Goal: Find specific page/section: Find specific page/section

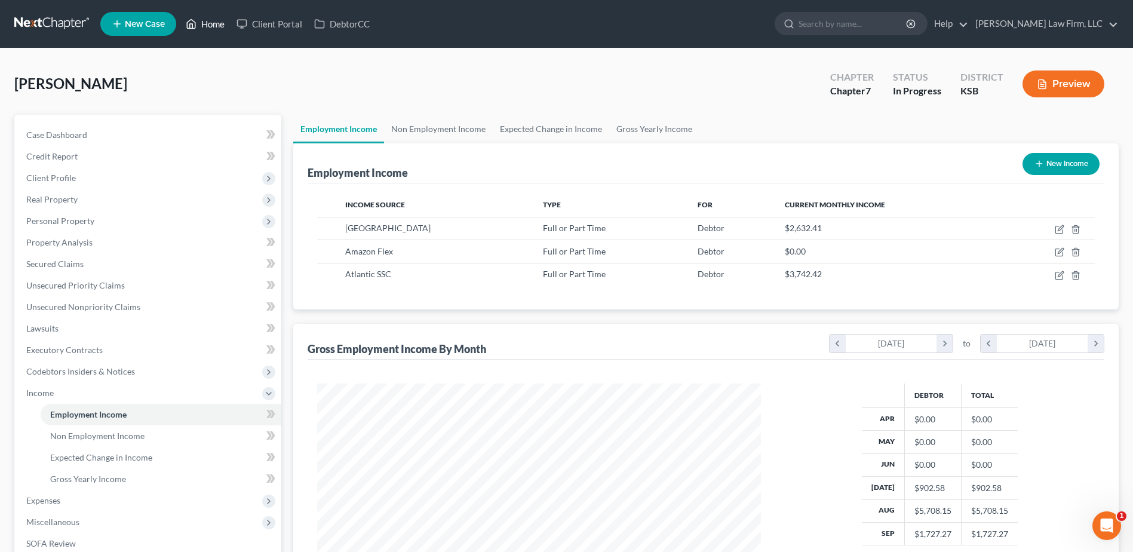
click at [219, 24] on link "Home" at bounding box center [205, 23] width 51 height 21
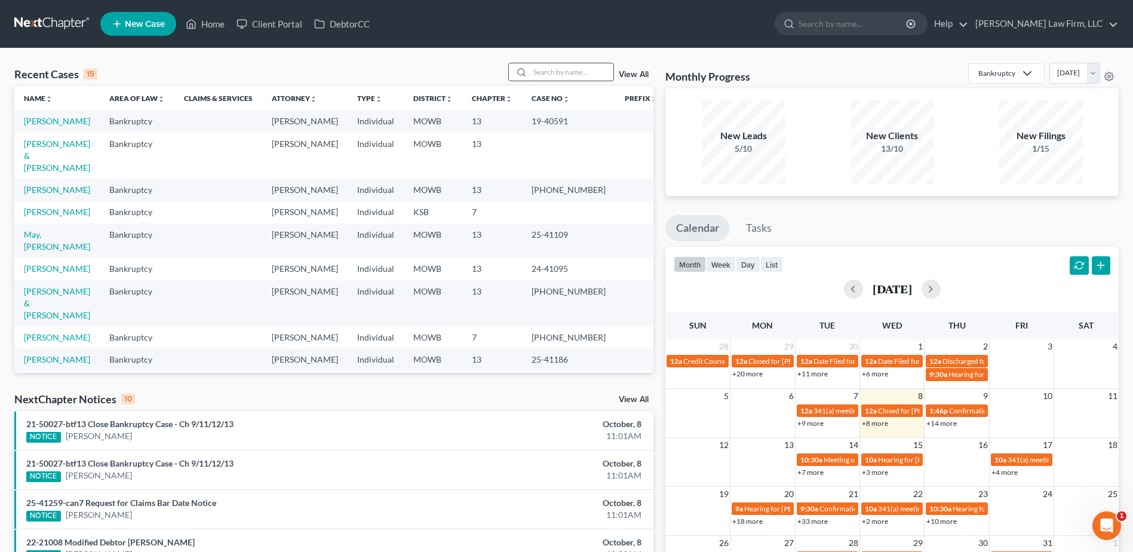
click at [561, 72] on input "search" at bounding box center [572, 71] width 84 height 17
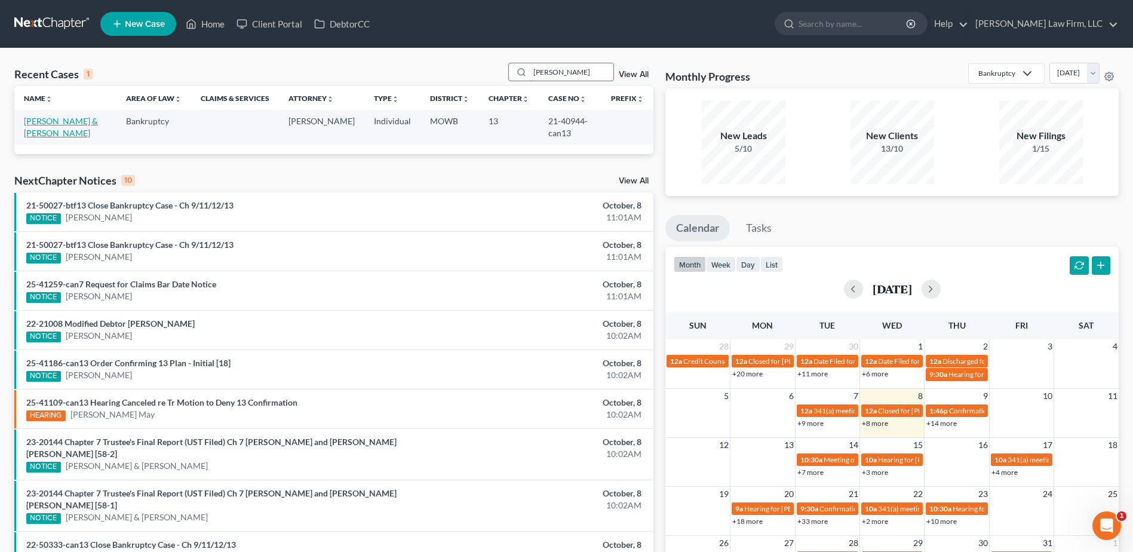
type input "[PERSON_NAME]"
click at [38, 116] on link "[PERSON_NAME] & [PERSON_NAME]" at bounding box center [61, 127] width 74 height 22
select select "2"
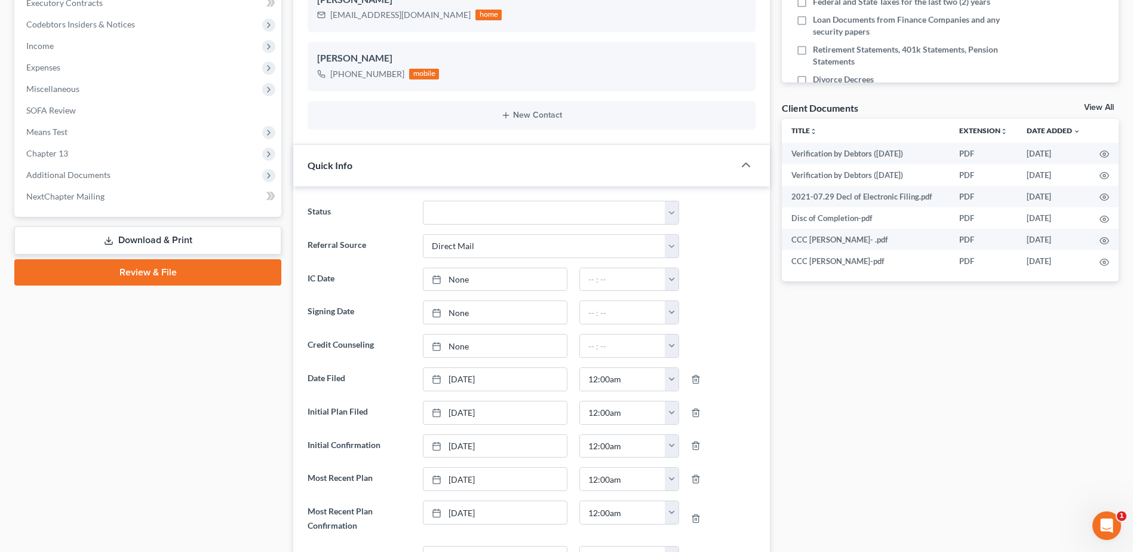
scroll to position [299, 0]
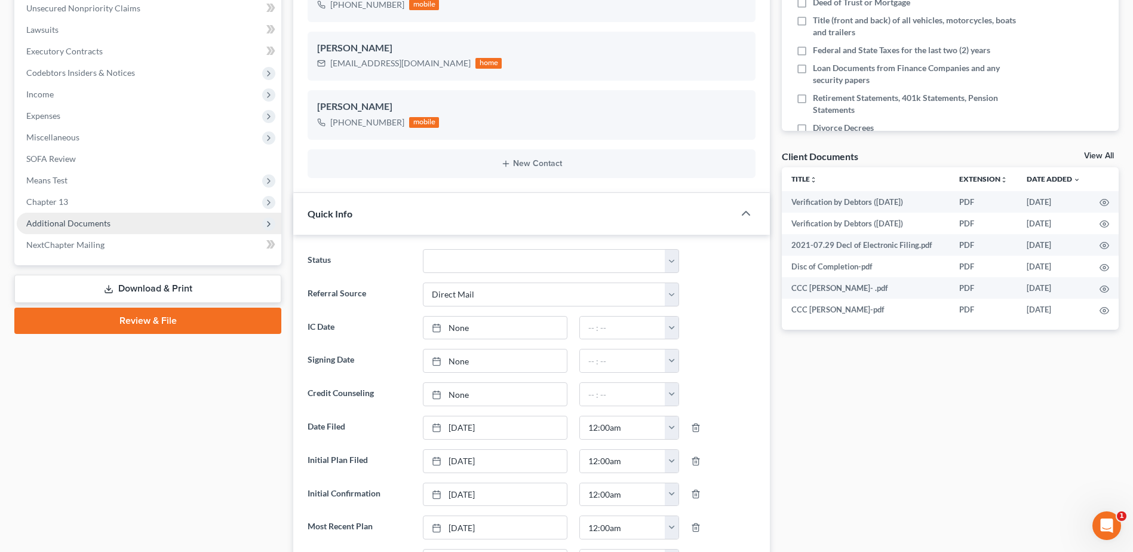
click at [110, 227] on span "Additional Documents" at bounding box center [149, 223] width 264 height 21
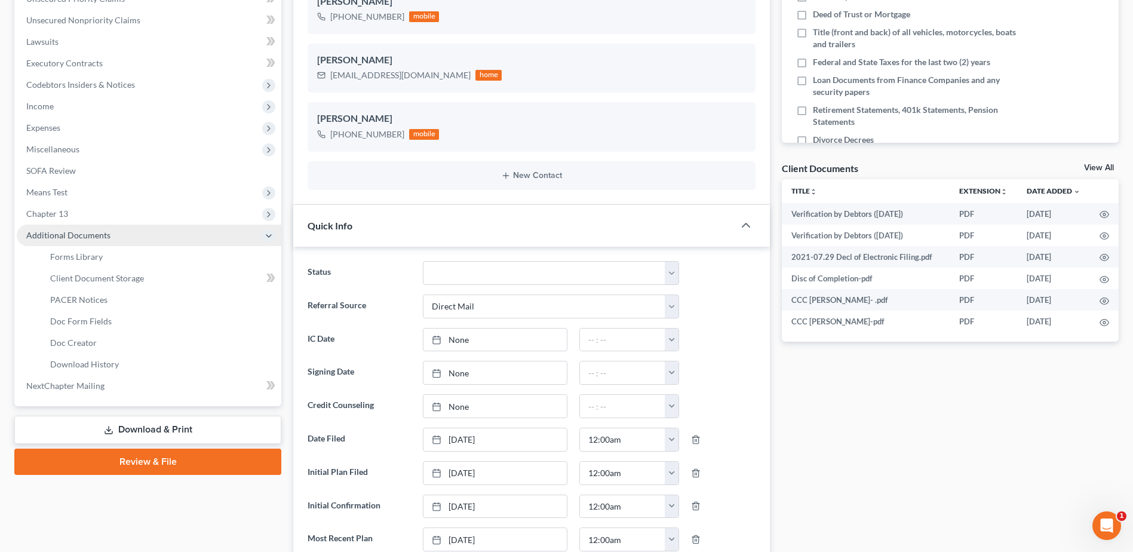
scroll to position [284, 0]
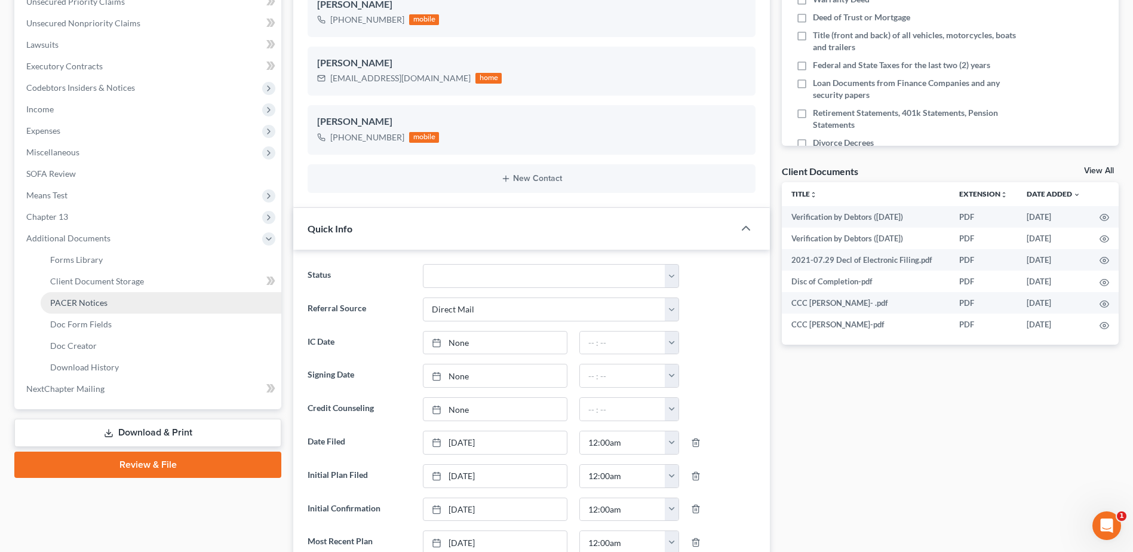
click at [87, 300] on span "PACER Notices" at bounding box center [78, 302] width 57 height 10
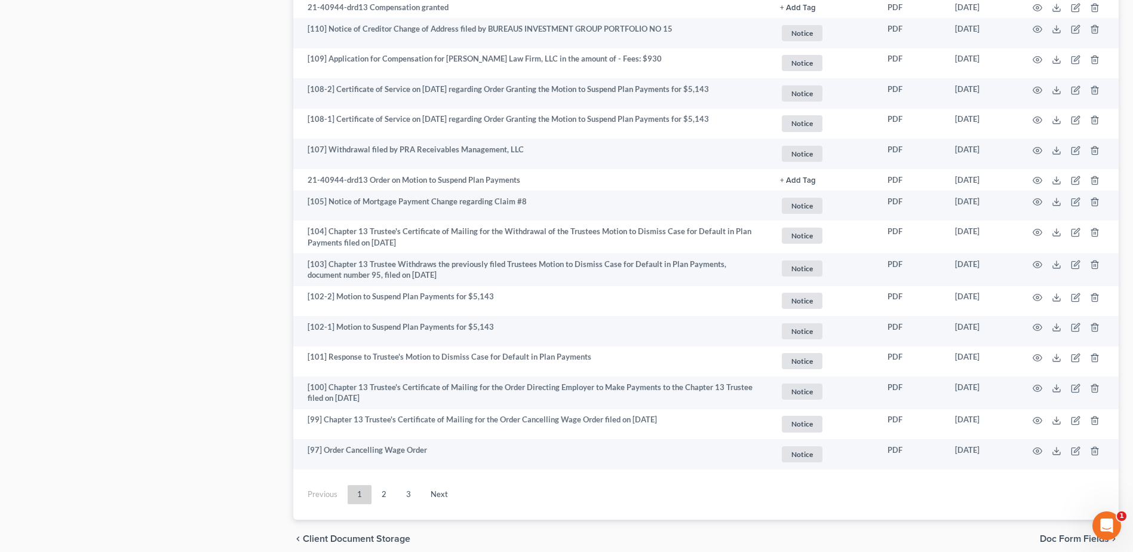
scroll to position [2012, 0]
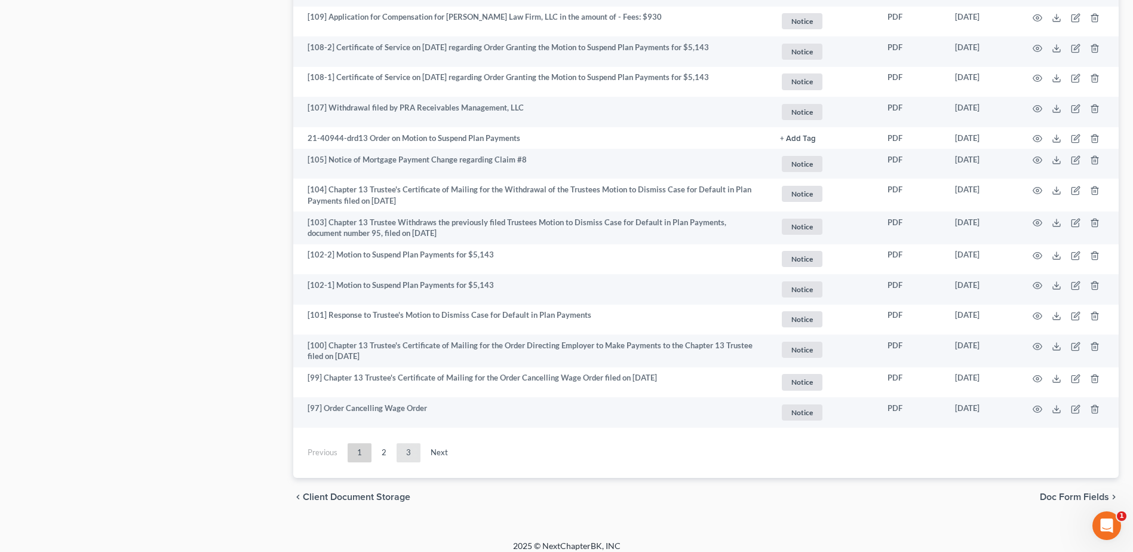
click at [413, 443] on link "3" at bounding box center [408, 452] width 24 height 19
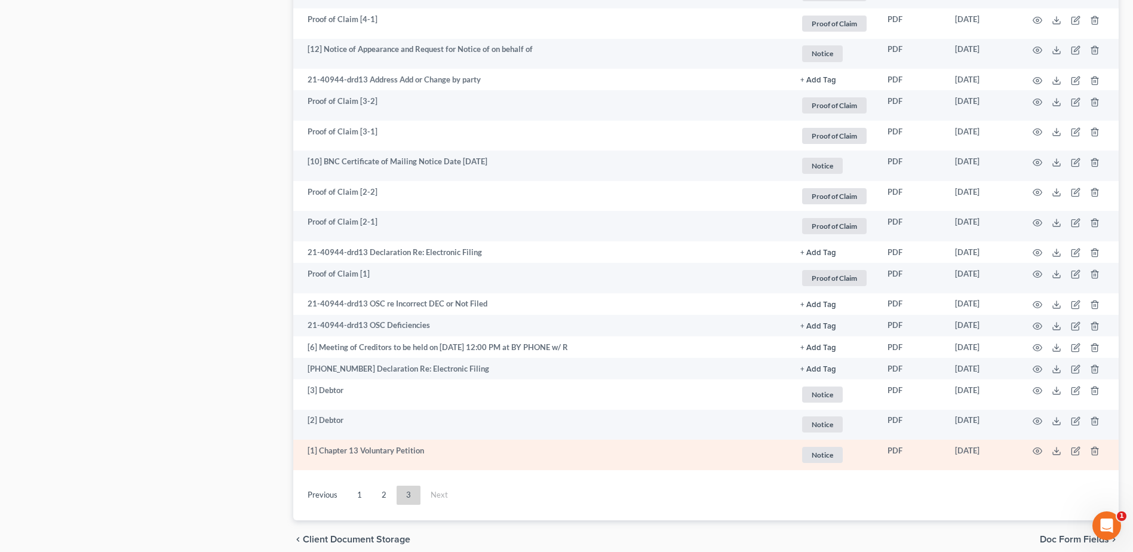
scroll to position [1487, 0]
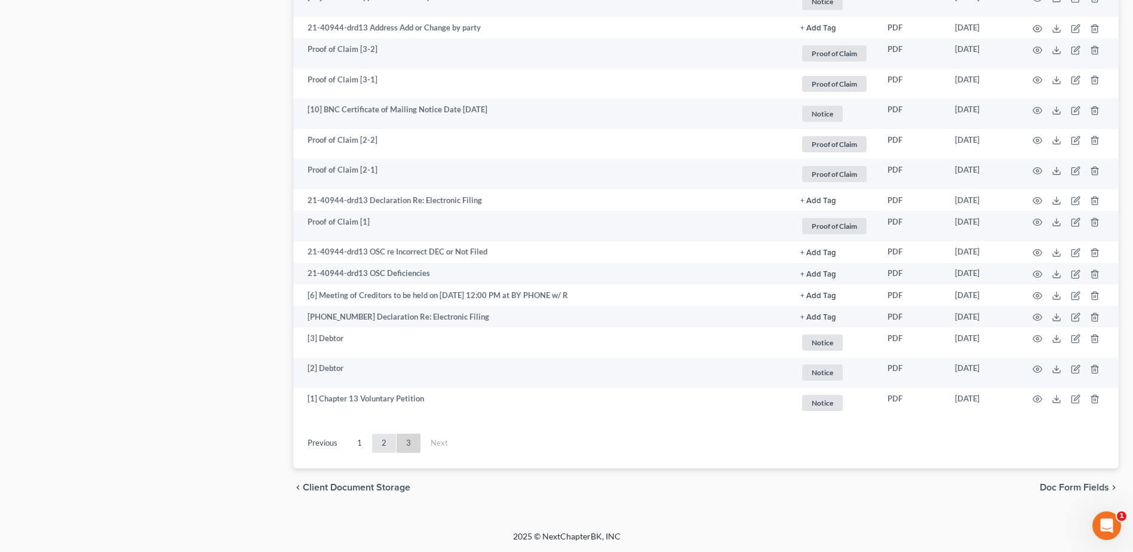
click at [377, 447] on link "2" at bounding box center [384, 442] width 24 height 19
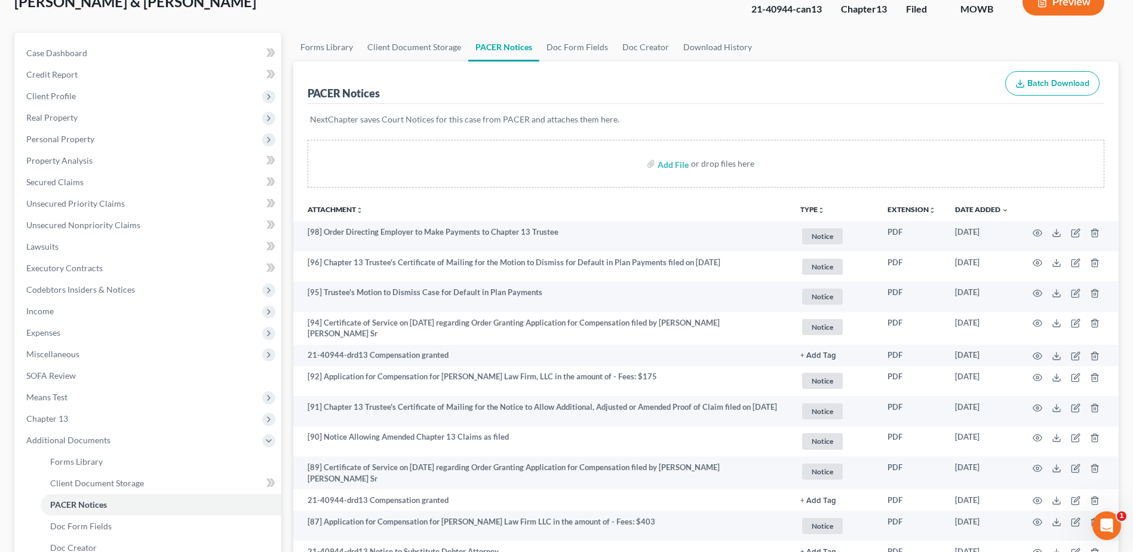
scroll to position [0, 0]
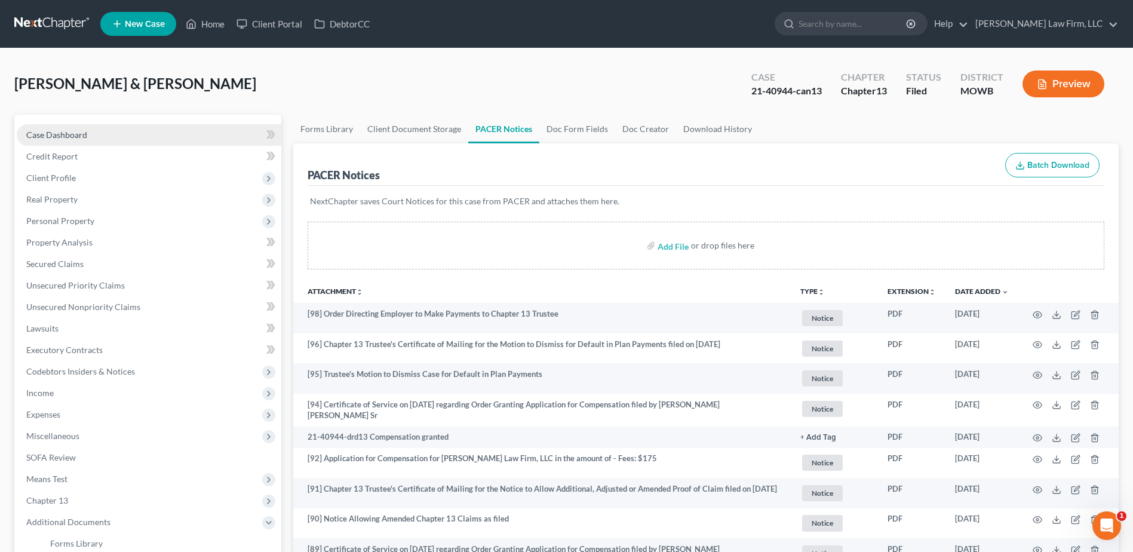
click at [53, 132] on span "Case Dashboard" at bounding box center [56, 135] width 61 height 10
select select "2"
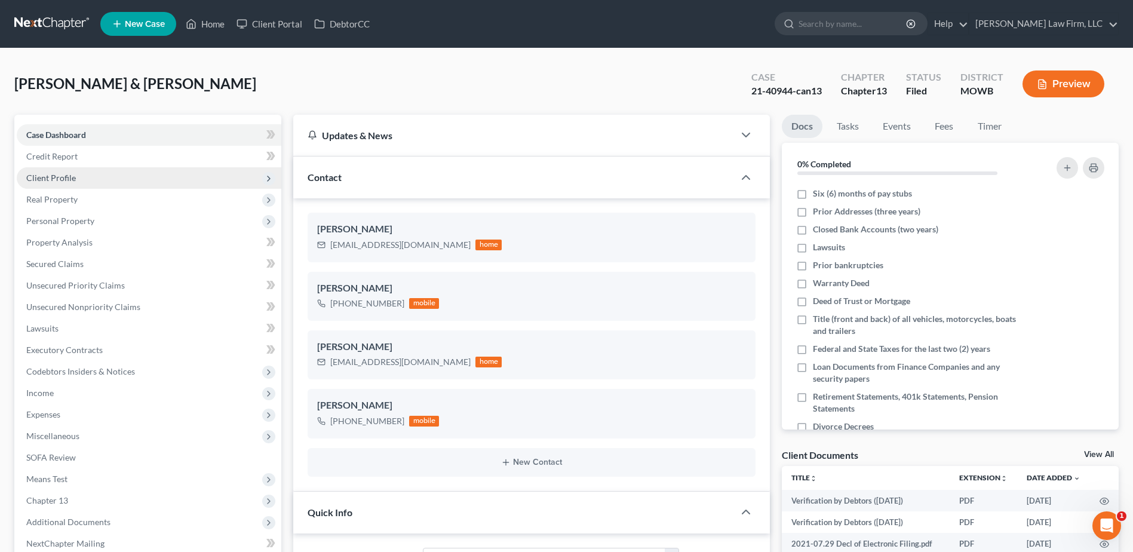
click at [56, 176] on span "Client Profile" at bounding box center [51, 178] width 50 height 10
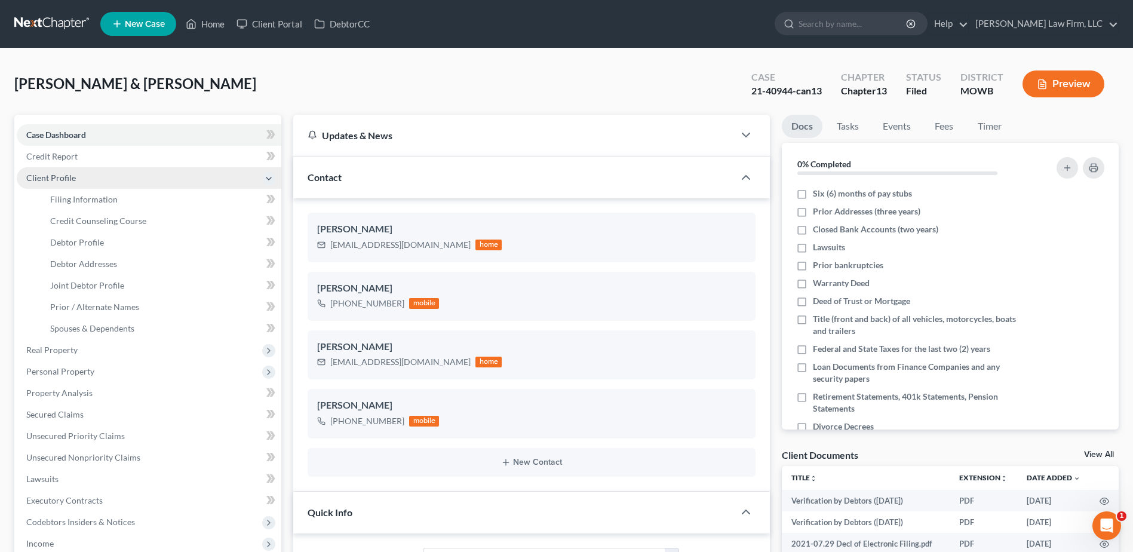
scroll to position [5919, 0]
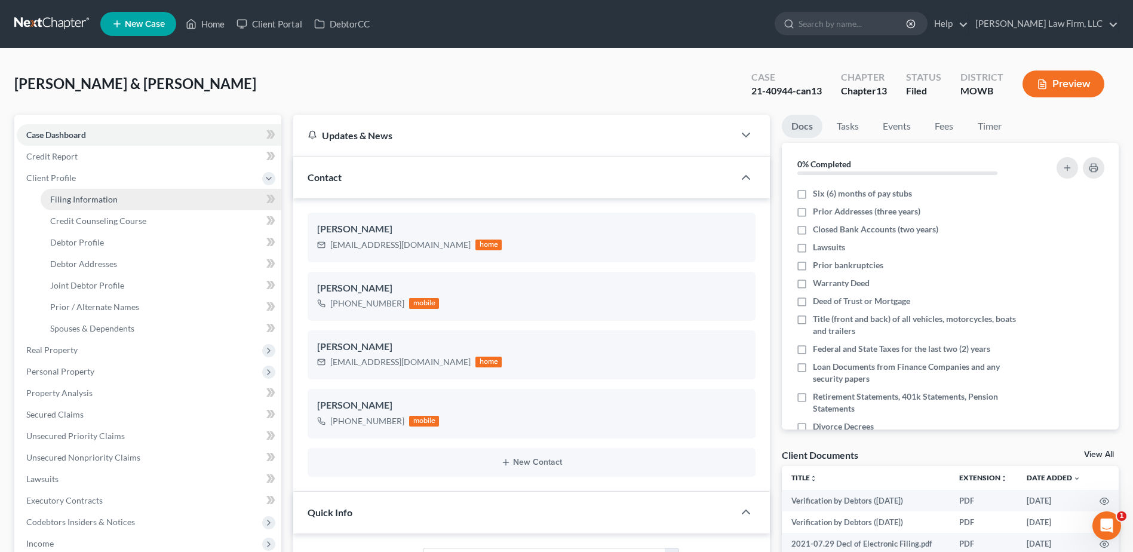
click at [66, 201] on span "Filing Information" at bounding box center [83, 199] width 67 height 10
select select "1"
select select "3"
select select "26"
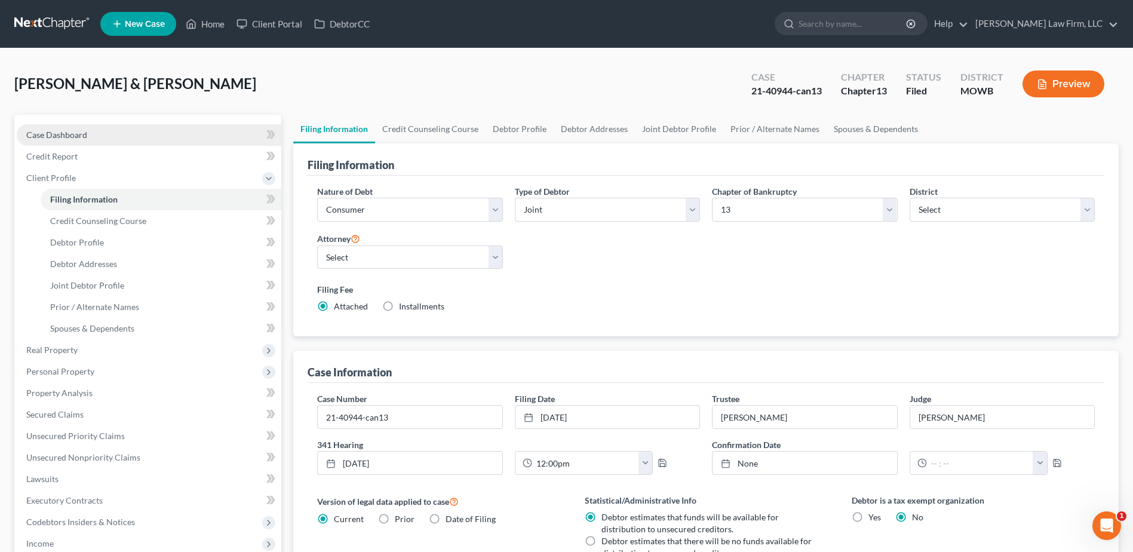
click at [68, 134] on span "Case Dashboard" at bounding box center [56, 135] width 61 height 10
select select "2"
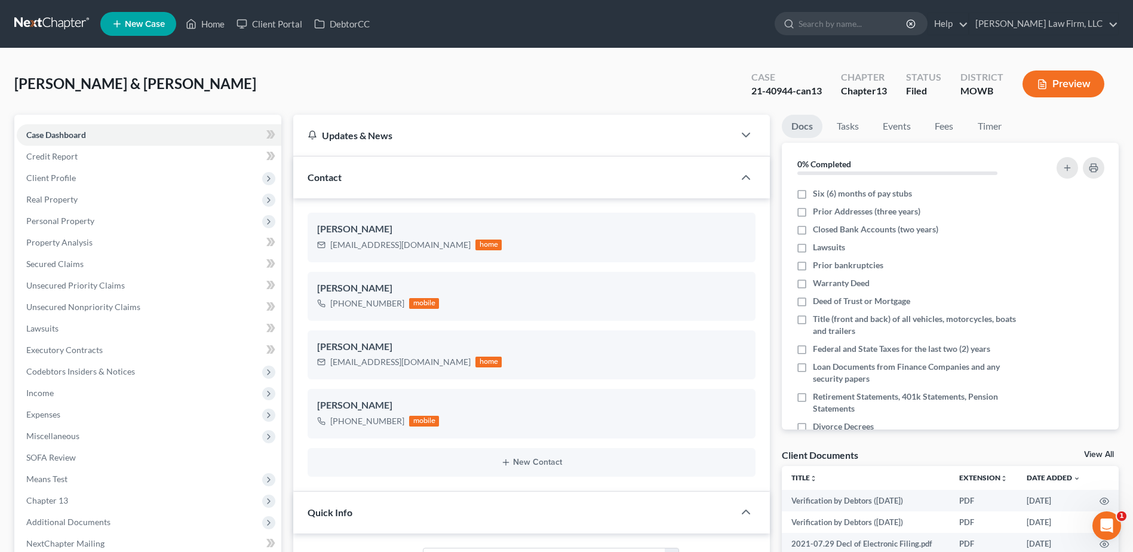
scroll to position [5919, 0]
